Goal: Information Seeking & Learning: Learn about a topic

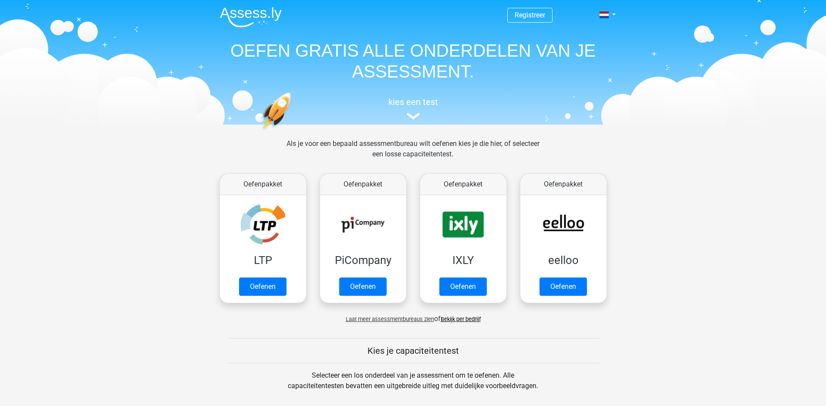
scroll to position [338, 0]
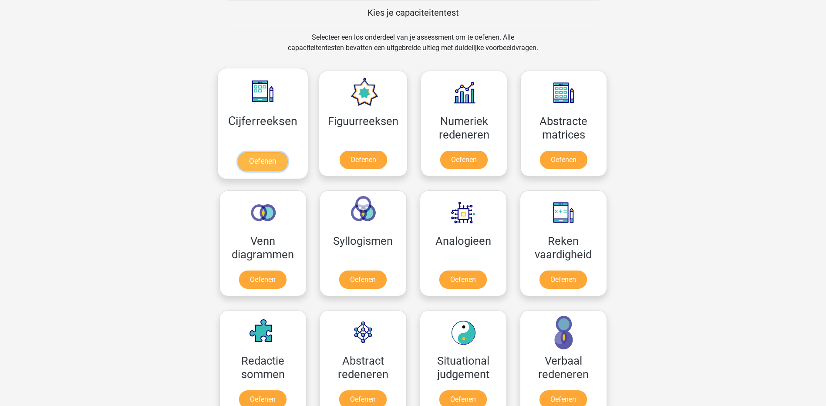
click at [244, 165] on link "Oefenen" at bounding box center [263, 161] width 50 height 19
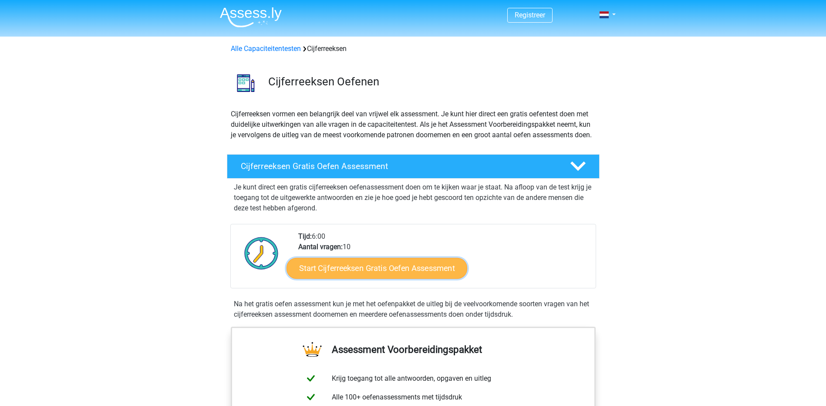
click at [380, 278] on link "Start Cijferreeksen Gratis Oefen Assessment" at bounding box center [376, 267] width 181 height 21
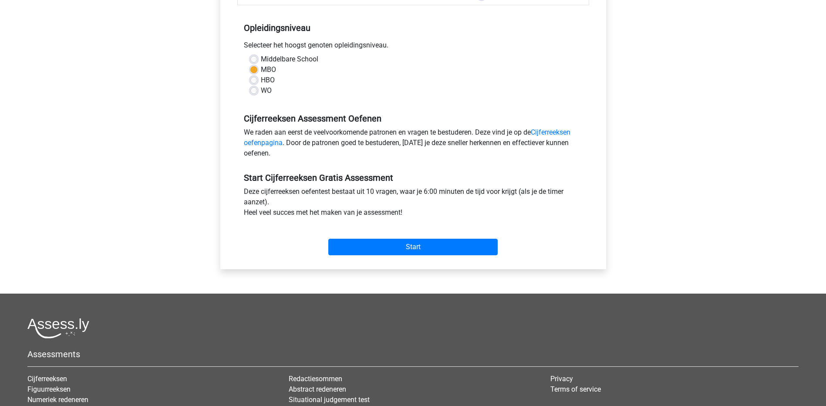
scroll to position [87, 0]
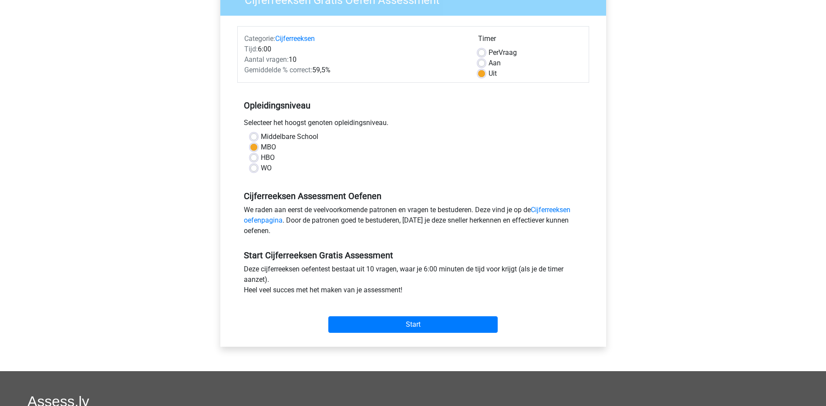
click at [261, 158] on label "HBO" at bounding box center [268, 157] width 14 height 10
click at [252, 158] on input "HBO" at bounding box center [253, 156] width 7 height 9
radio input "true"
click at [398, 327] on input "Start" at bounding box center [412, 324] width 169 height 17
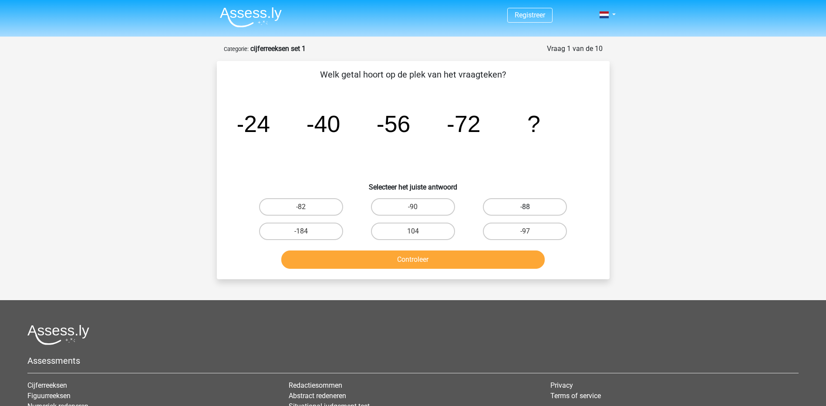
click at [558, 209] on label "-88" at bounding box center [525, 206] width 84 height 17
click at [531, 209] on input "-88" at bounding box center [528, 210] width 6 height 6
radio input "true"
click at [482, 256] on button "Controleer" at bounding box center [412, 259] width 263 height 18
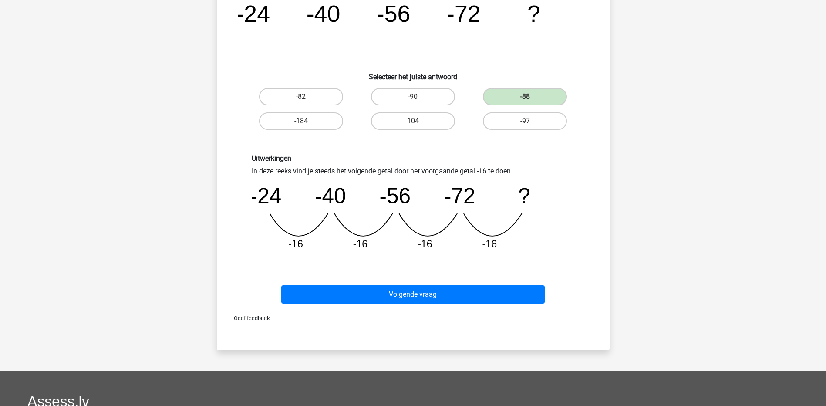
scroll to position [131, 0]
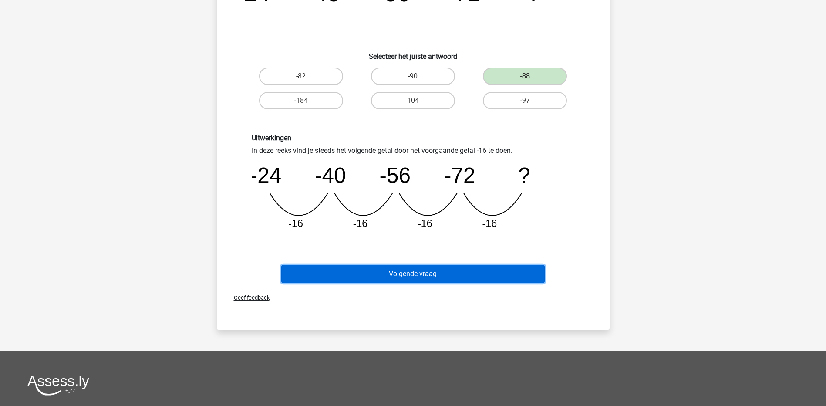
click at [474, 267] on button "Volgende vraag" at bounding box center [412, 274] width 263 height 18
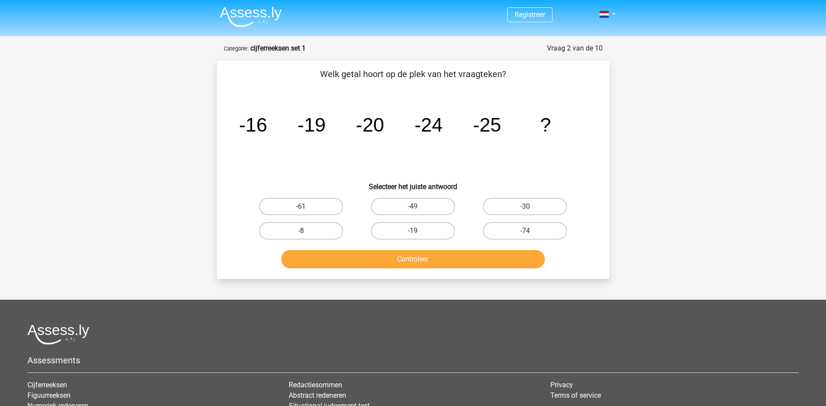
scroll to position [0, 0]
click at [521, 210] on label "-30" at bounding box center [525, 206] width 84 height 17
click at [525, 210] on input "-30" at bounding box center [528, 210] width 6 height 6
radio input "true"
click at [456, 264] on button "Controleer" at bounding box center [412, 259] width 263 height 18
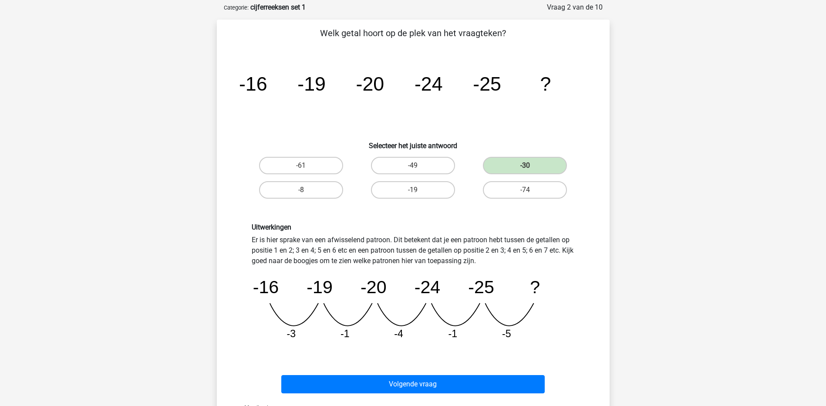
scroll to position [87, 0]
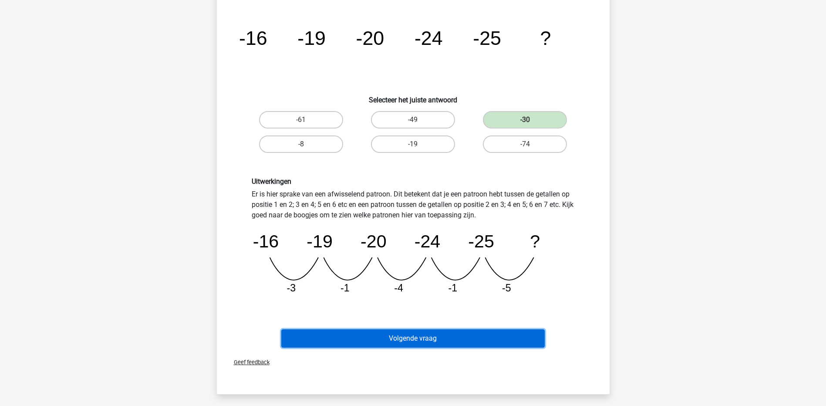
click at [376, 337] on button "Volgende vraag" at bounding box center [412, 338] width 263 height 18
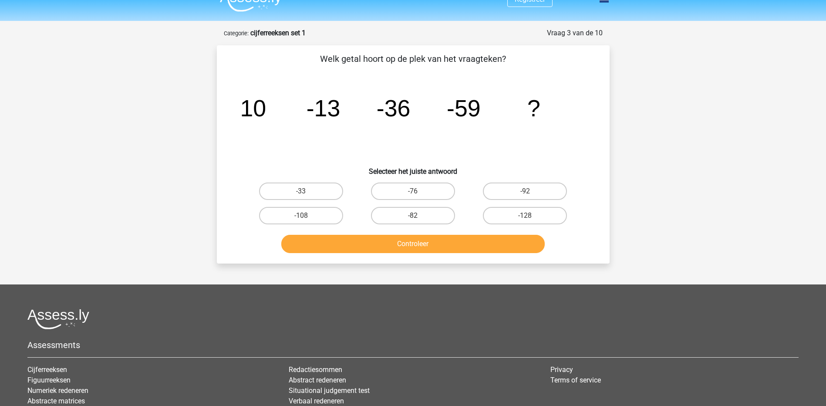
scroll to position [0, 0]
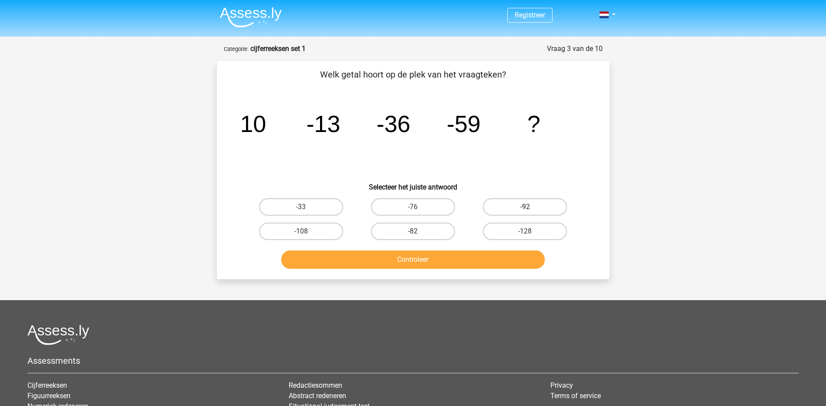
click at [536, 201] on label "-92" at bounding box center [525, 206] width 84 height 17
click at [531, 207] on input "-92" at bounding box center [528, 210] width 6 height 6
radio input "true"
click at [493, 253] on button "Controleer" at bounding box center [412, 259] width 263 height 18
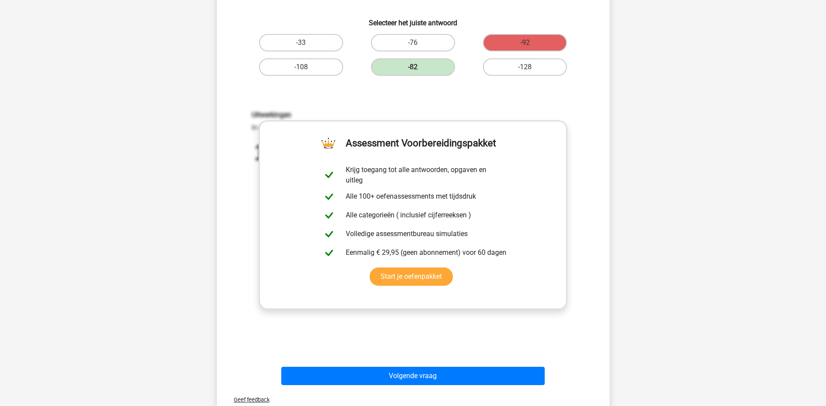
scroll to position [174, 0]
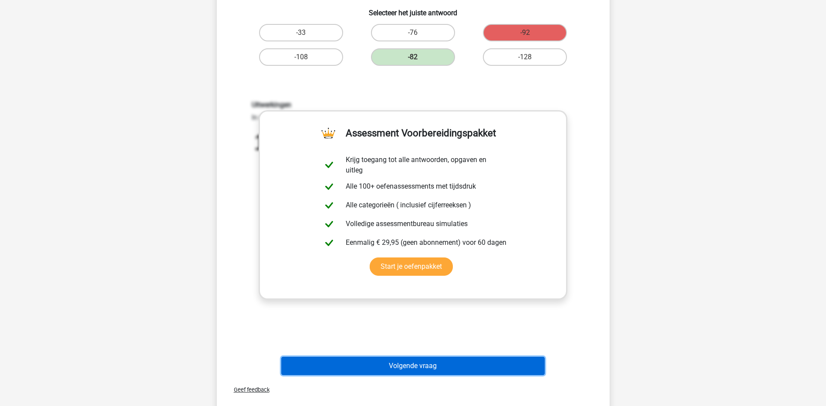
click at [424, 364] on button "Volgende vraag" at bounding box center [412, 365] width 263 height 18
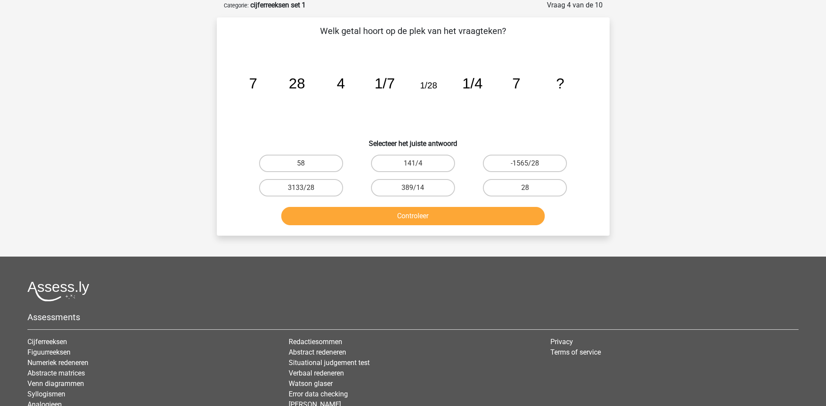
scroll to position [0, 0]
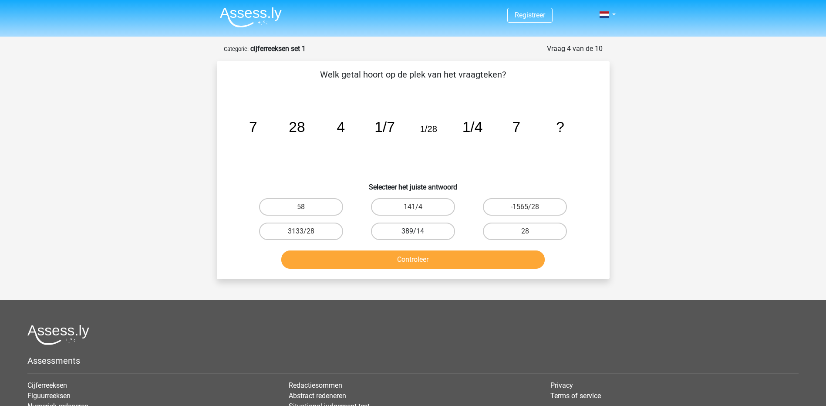
click at [400, 225] on label "389/14" at bounding box center [413, 230] width 84 height 17
click at [413, 231] on input "389/14" at bounding box center [416, 234] width 6 height 6
radio input "true"
click at [411, 251] on div "Controleer" at bounding box center [413, 257] width 365 height 29
click at [411, 252] on button "Controleer" at bounding box center [412, 259] width 263 height 18
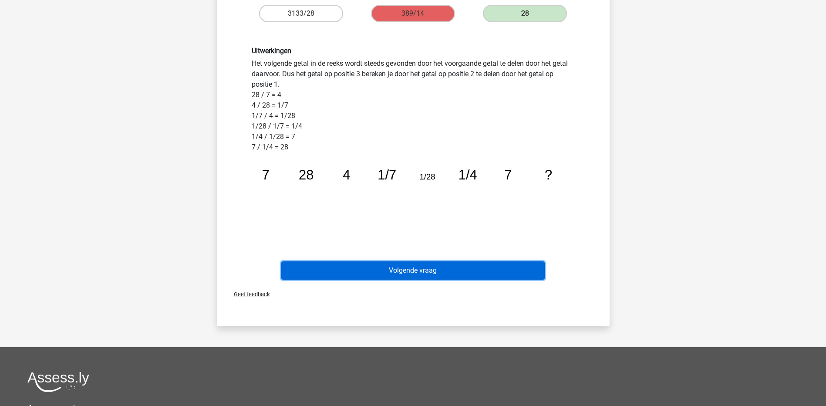
click at [419, 267] on button "Volgende vraag" at bounding box center [412, 270] width 263 height 18
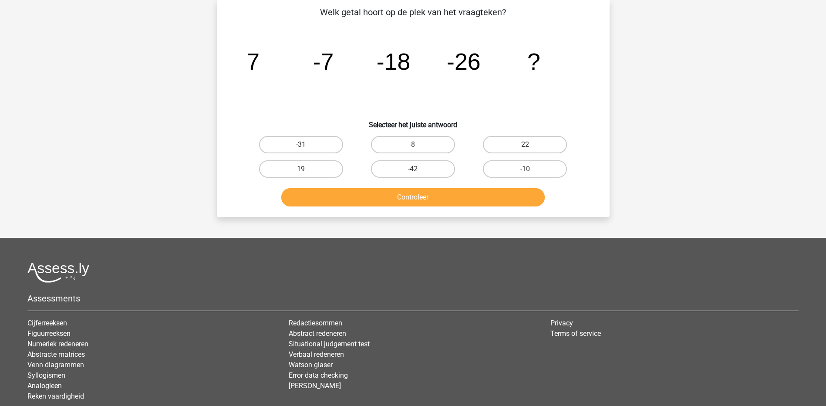
scroll to position [44, 0]
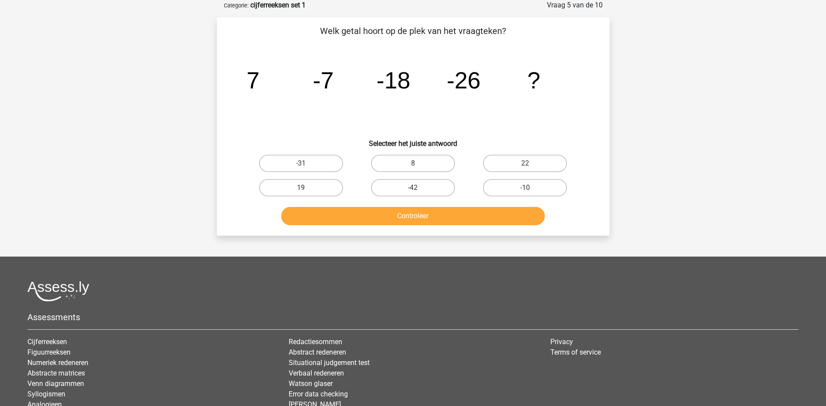
click at [396, 174] on div "8" at bounding box center [413, 163] width 112 height 24
click at [400, 188] on label "-42" at bounding box center [413, 187] width 84 height 17
click at [413, 188] on input "-42" at bounding box center [416, 191] width 6 height 6
radio input "true"
click at [407, 220] on button "Controleer" at bounding box center [412, 216] width 263 height 18
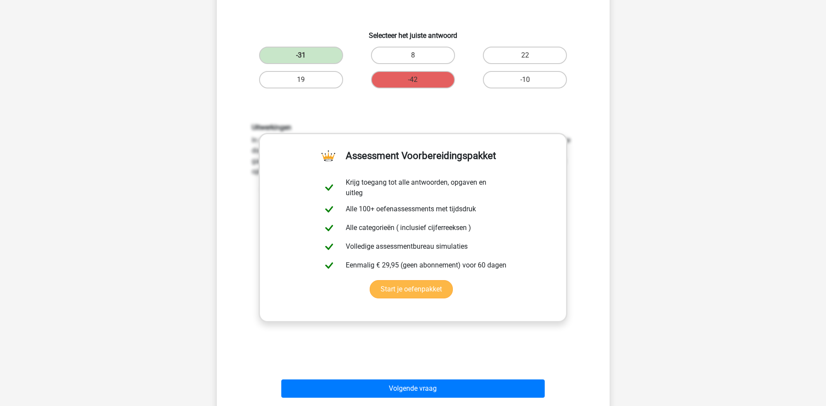
scroll to position [174, 0]
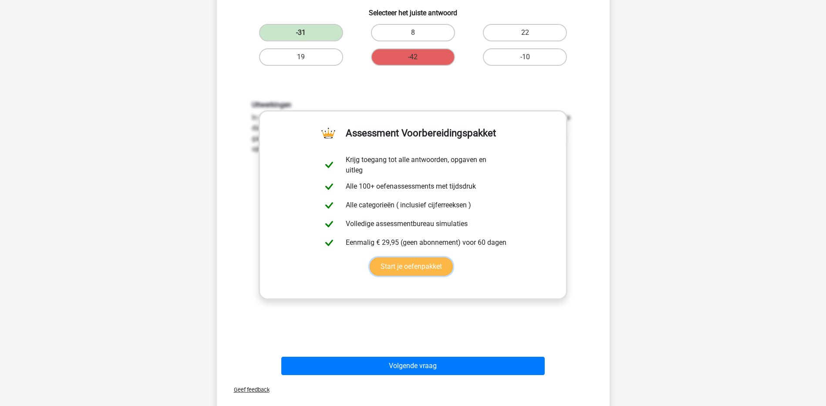
click at [453, 257] on link "Start je oefenpakket" at bounding box center [411, 266] width 83 height 18
